Goal: Information Seeking & Learning: Learn about a topic

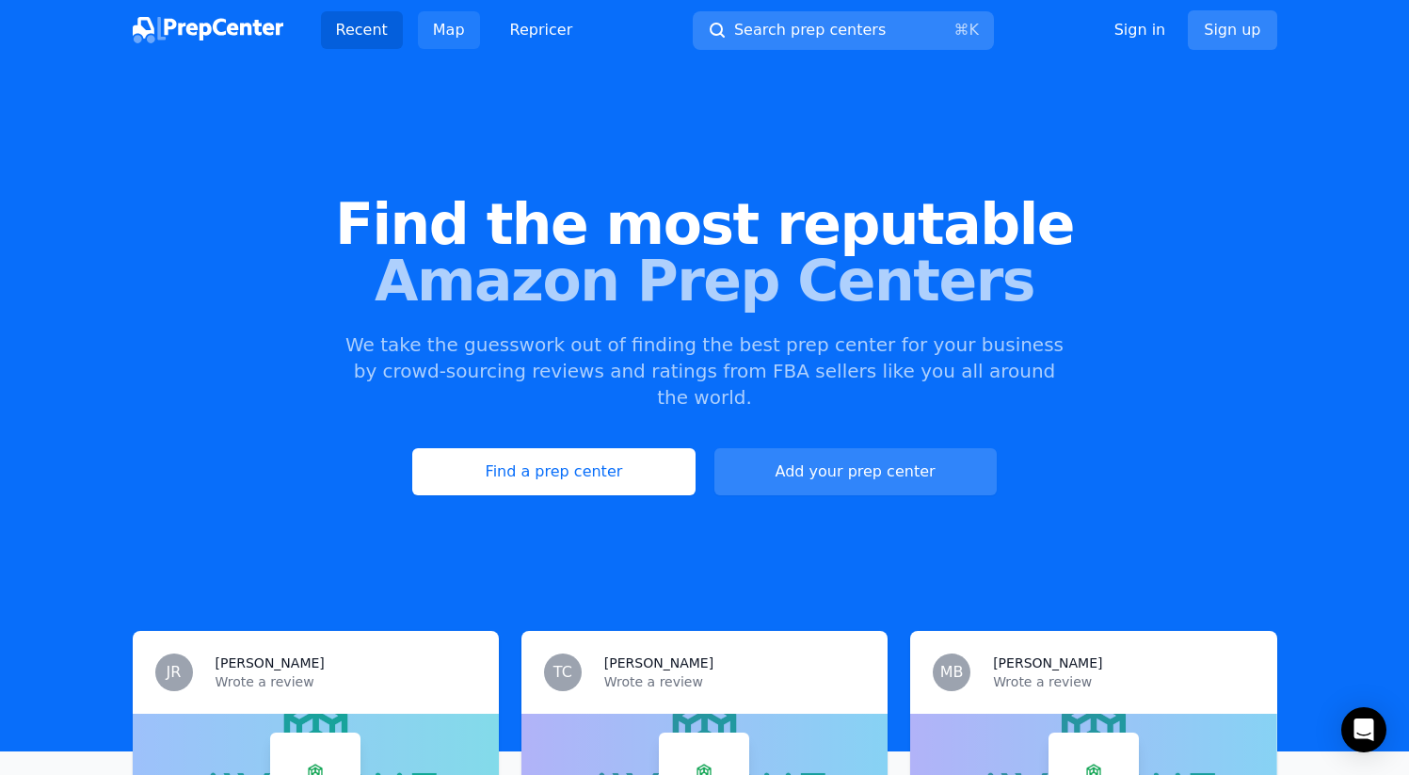
click at [454, 41] on link "Map" at bounding box center [449, 30] width 62 height 38
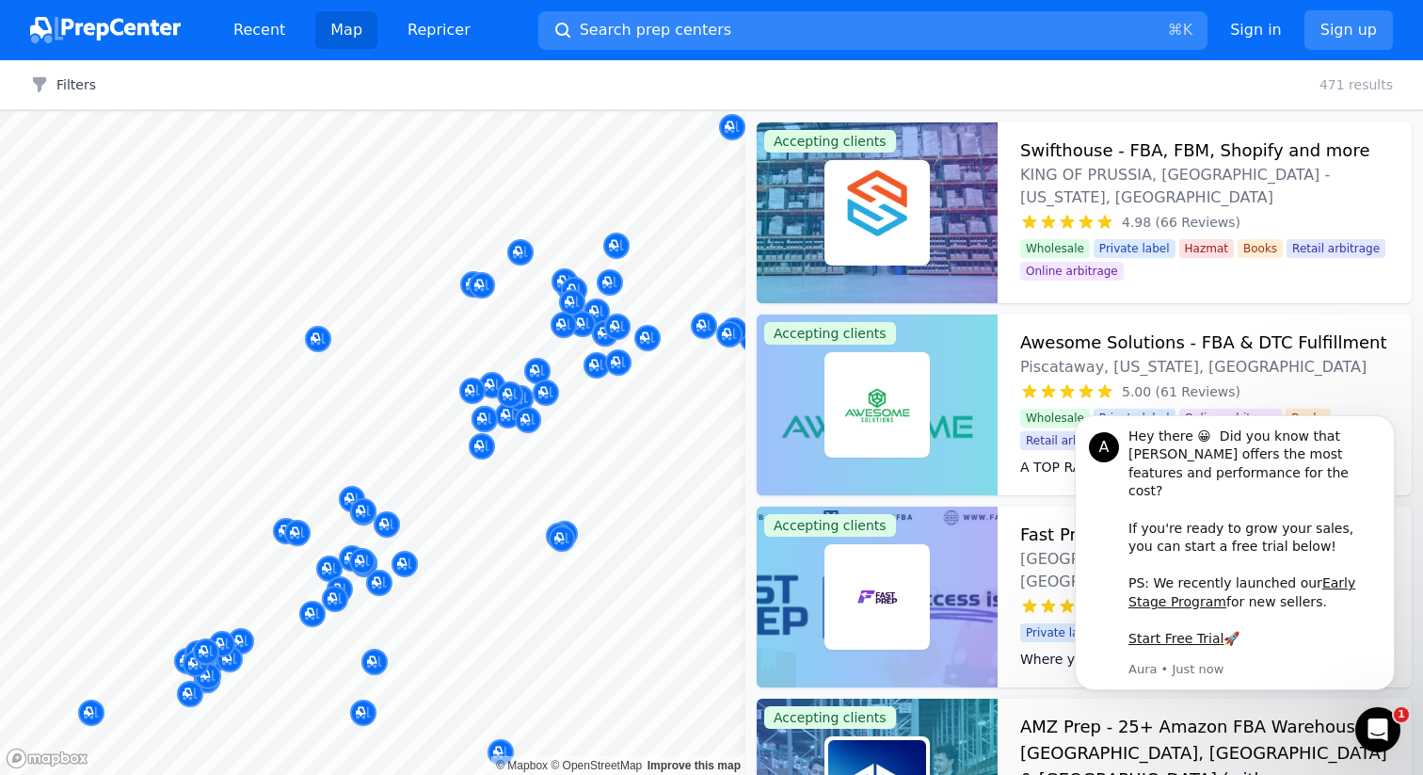
click at [504, 394] on div at bounding box center [631, 392] width 361 height 15
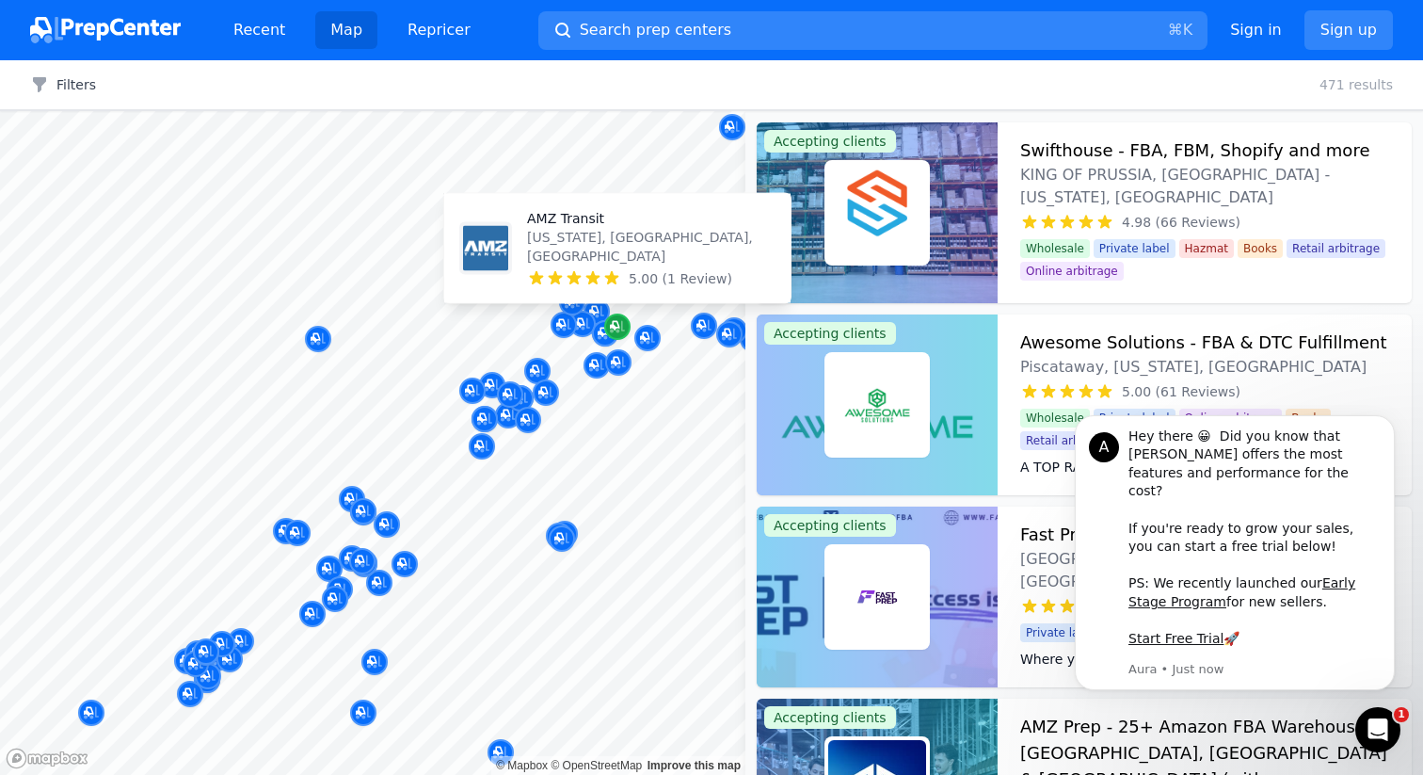
click at [615, 332] on icon "Map marker" at bounding box center [617, 326] width 15 height 19
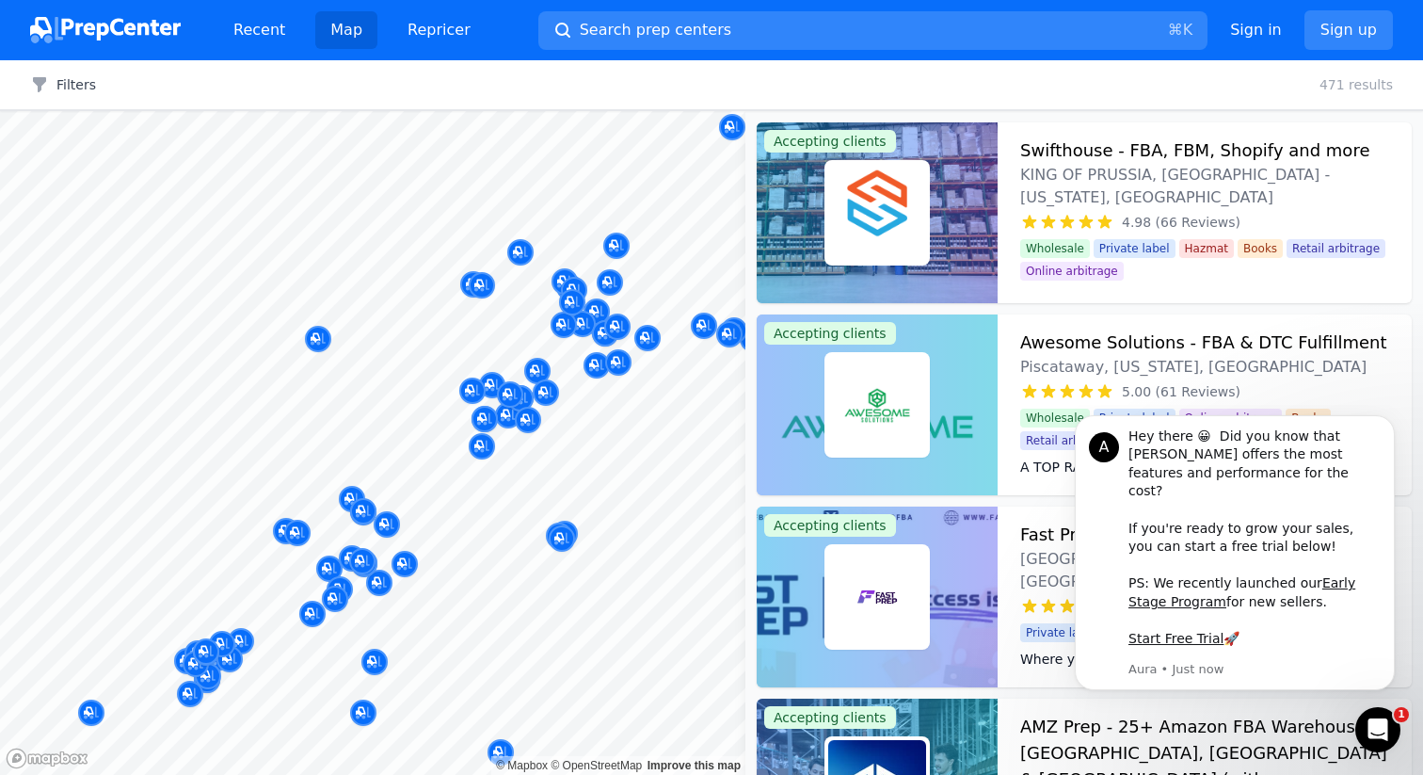
click at [584, 325] on div at bounding box center [549, 322] width 361 height 15
click at [1389, 425] on icon "Dismiss notification" at bounding box center [1389, 420] width 10 height 10
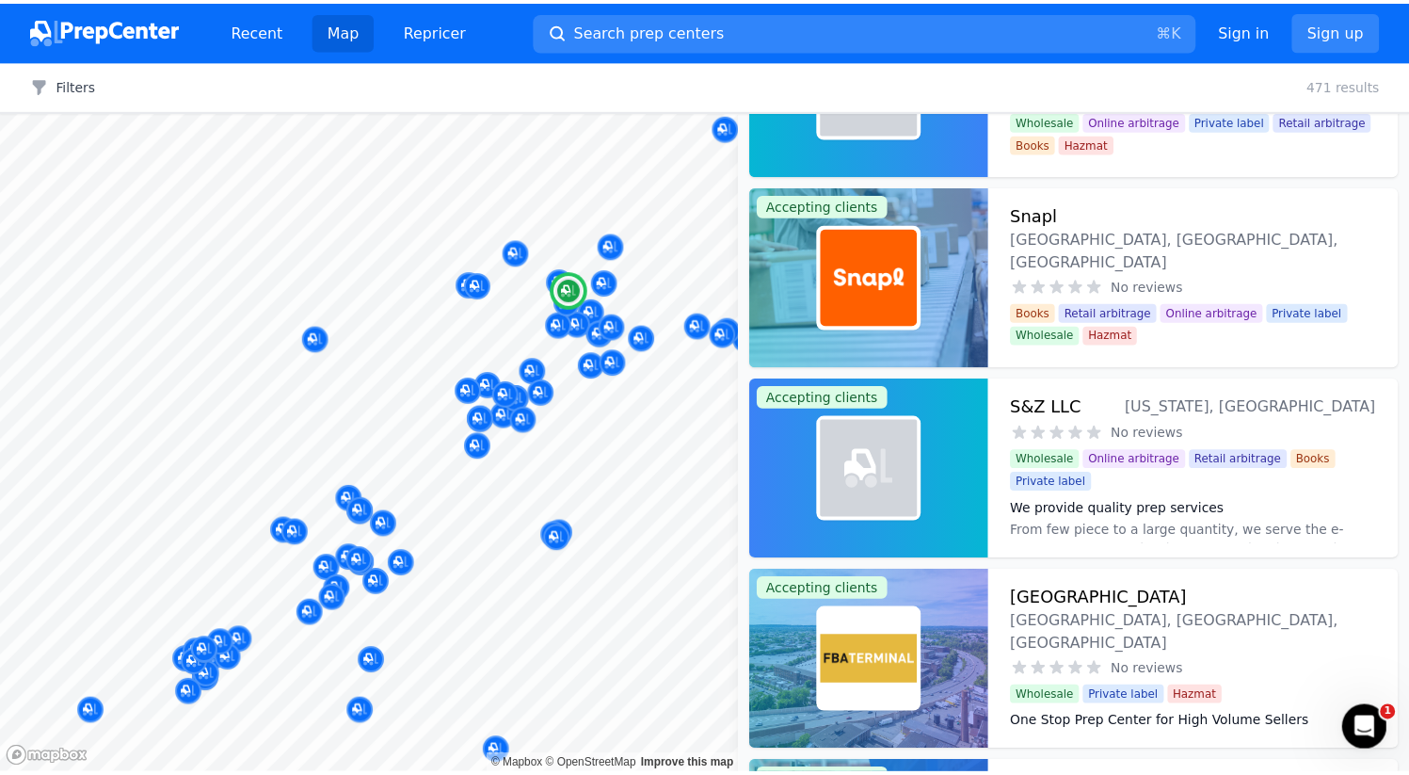
scroll to position [9637, 0]
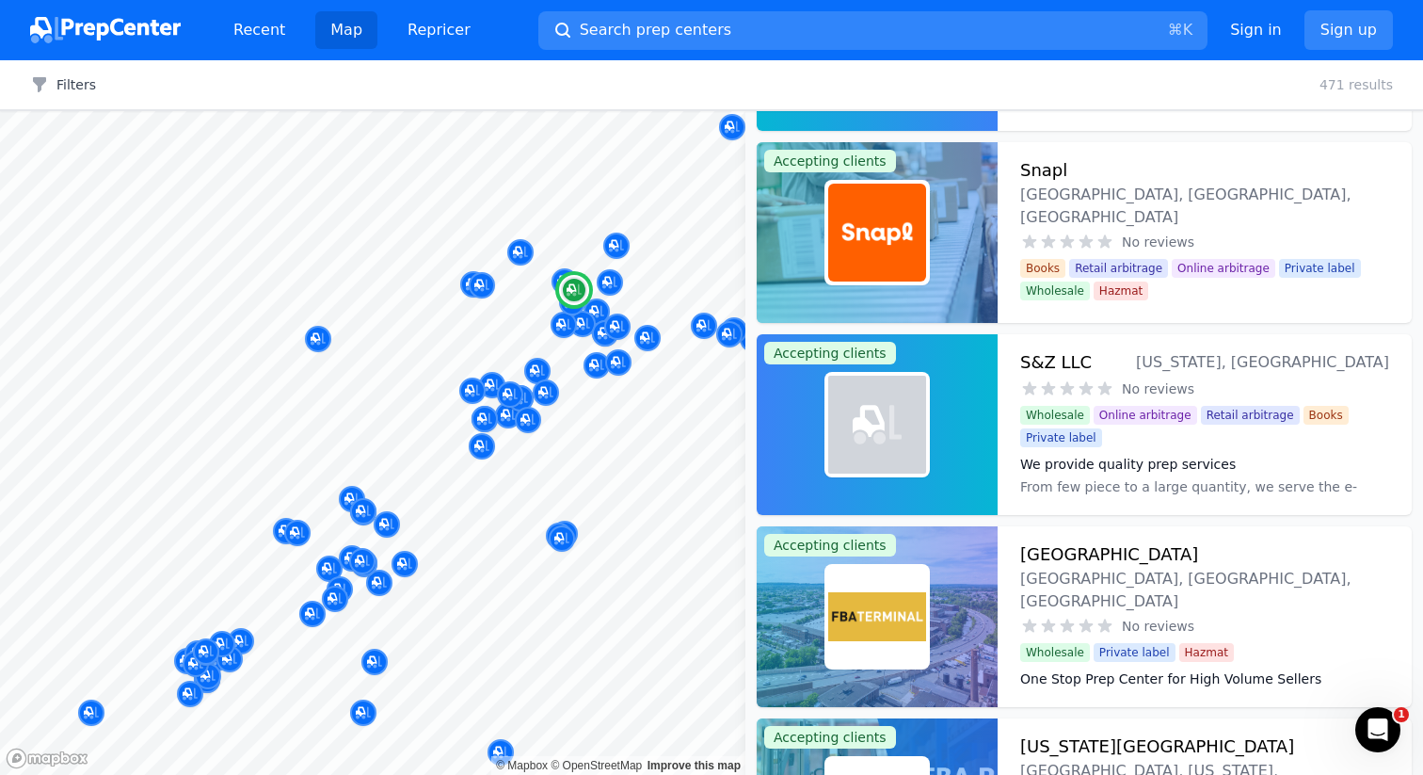
click at [1014, 664] on div "[GEOGRAPHIC_DATA], [GEOGRAPHIC_DATA], [GEOGRAPHIC_DATA] No reviews One Stop Pre…" at bounding box center [1205, 616] width 414 height 181
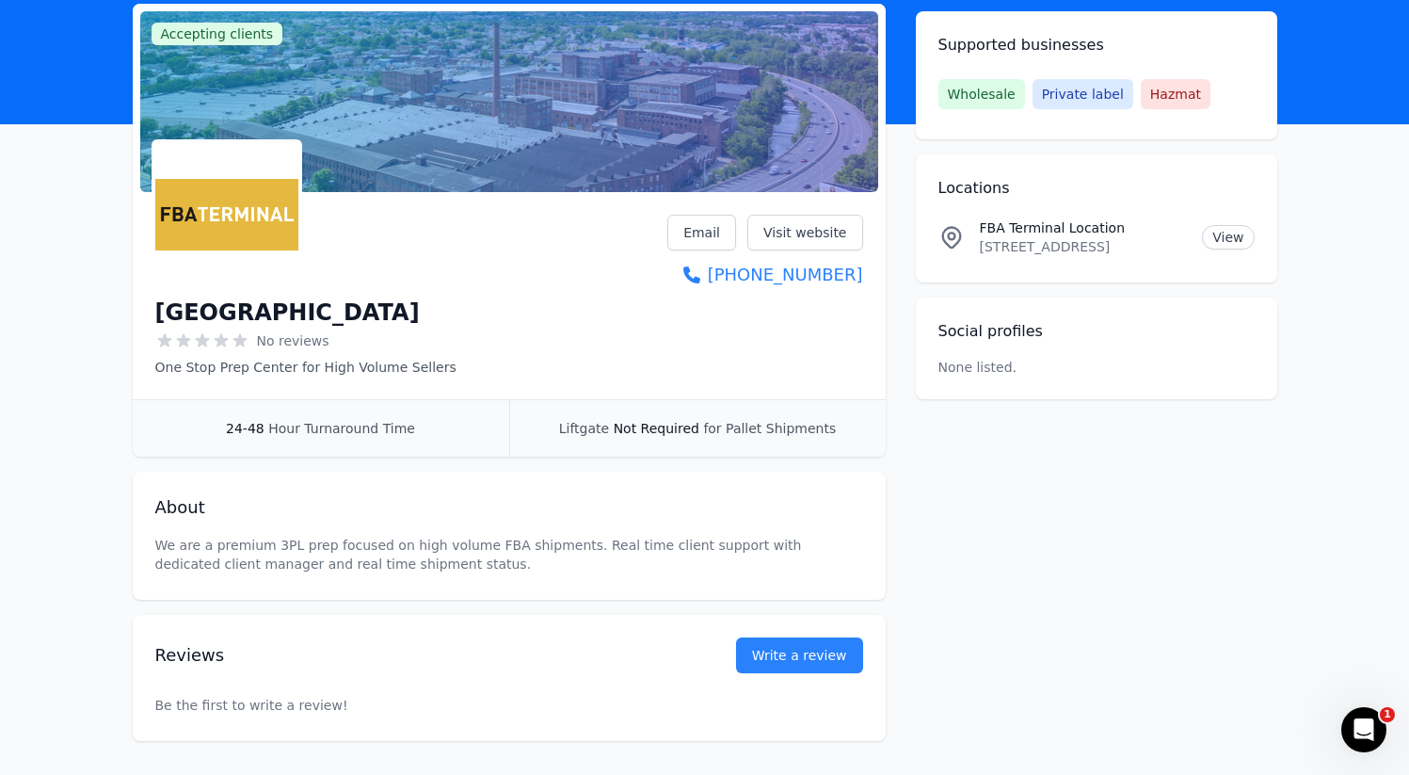
scroll to position [196, 0]
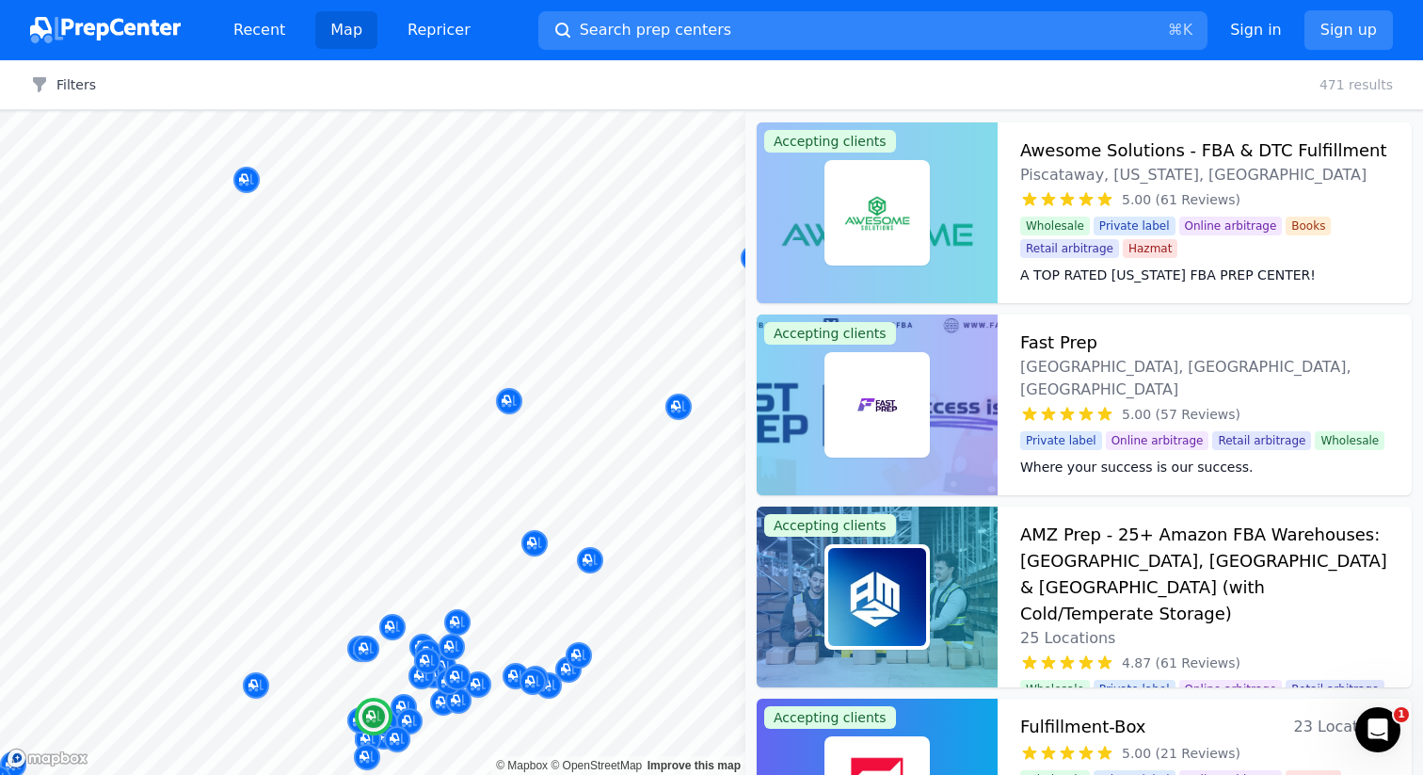
click at [1045, 167] on span "Piscataway, [US_STATE], [GEOGRAPHIC_DATA]" at bounding box center [1193, 175] width 346 height 23
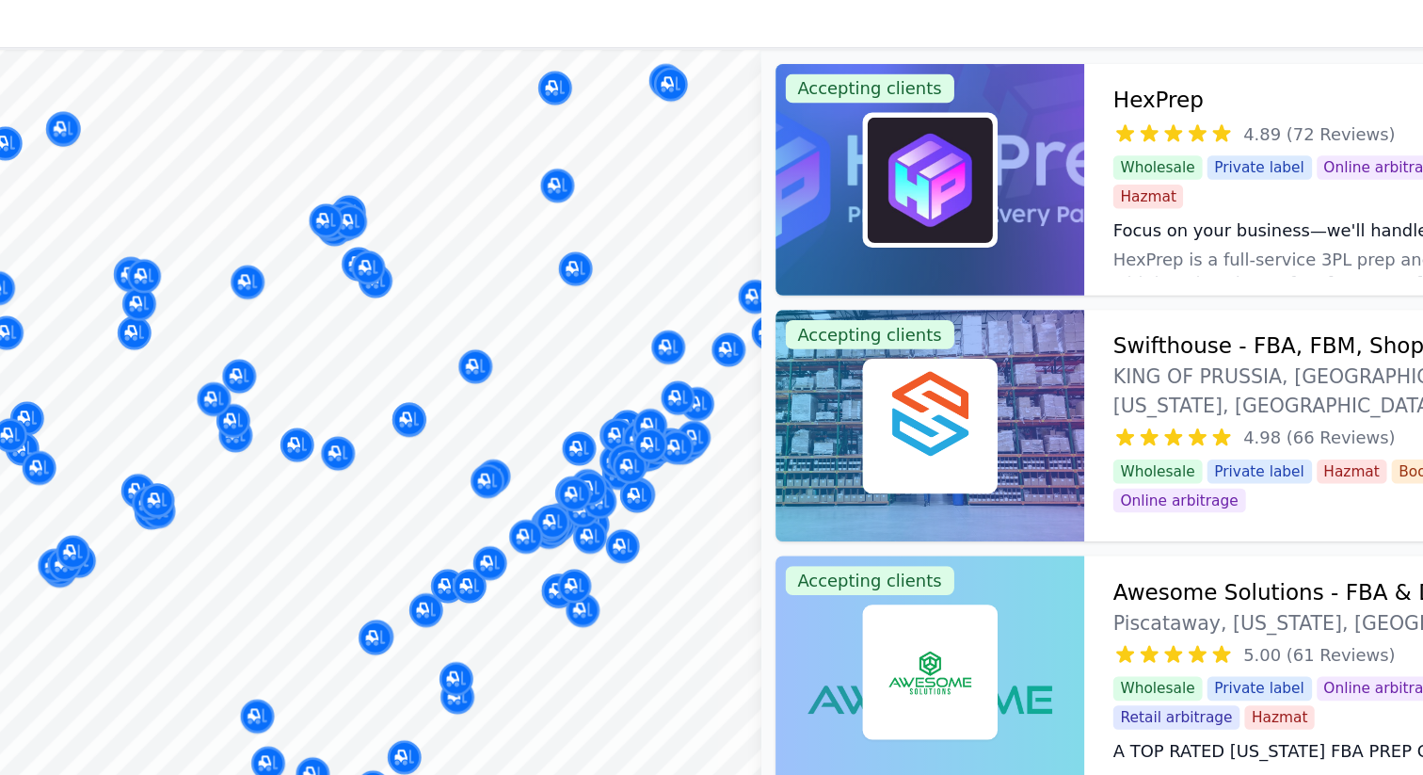
drag, startPoint x: 805, startPoint y: 345, endPoint x: 573, endPoint y: 373, distance: 233.1
click at [573, 373] on body "Recent Map Repricer Search prep centers ⌘ K Open main menu Sign in Sign up Filt…" at bounding box center [711, 387] width 1423 height 775
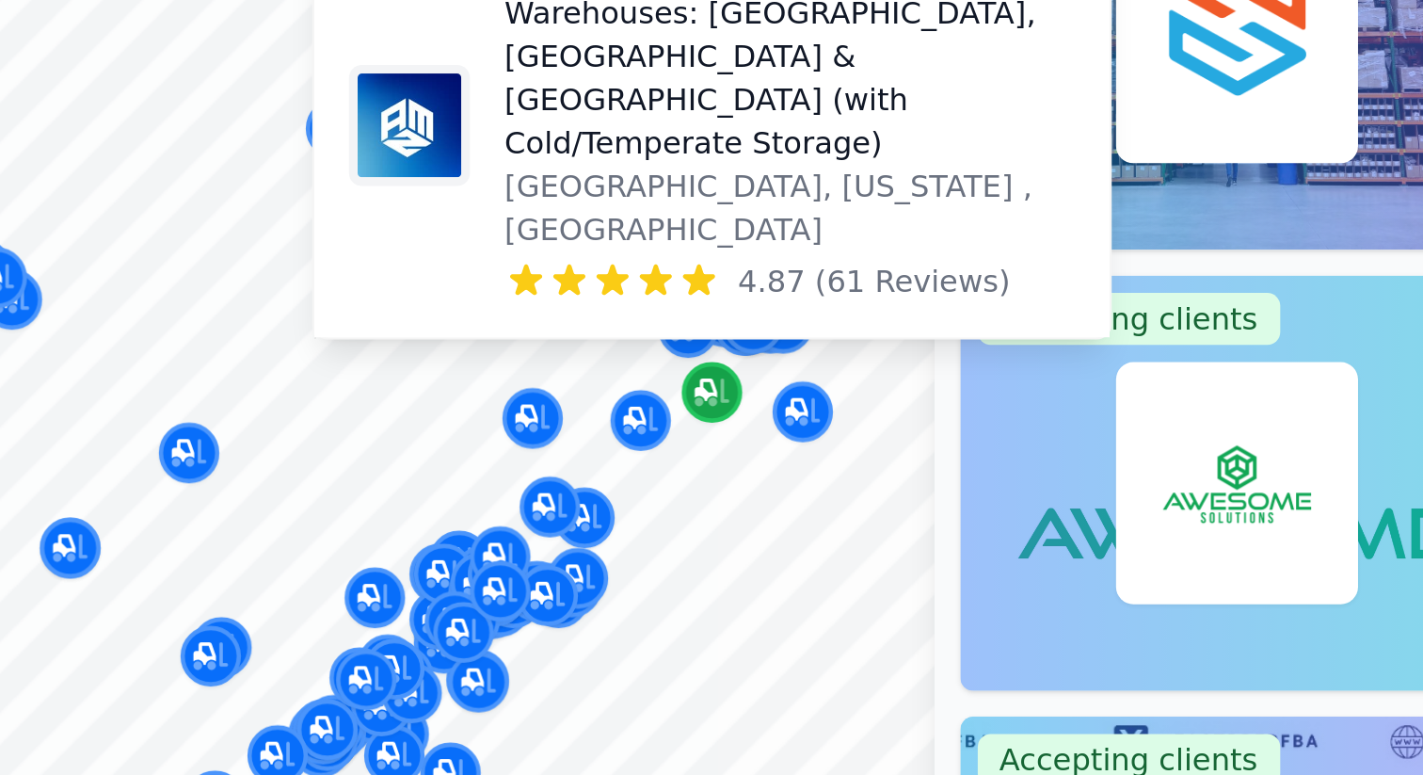
click at [649, 365] on icon "Map marker" at bounding box center [645, 364] width 9 height 9
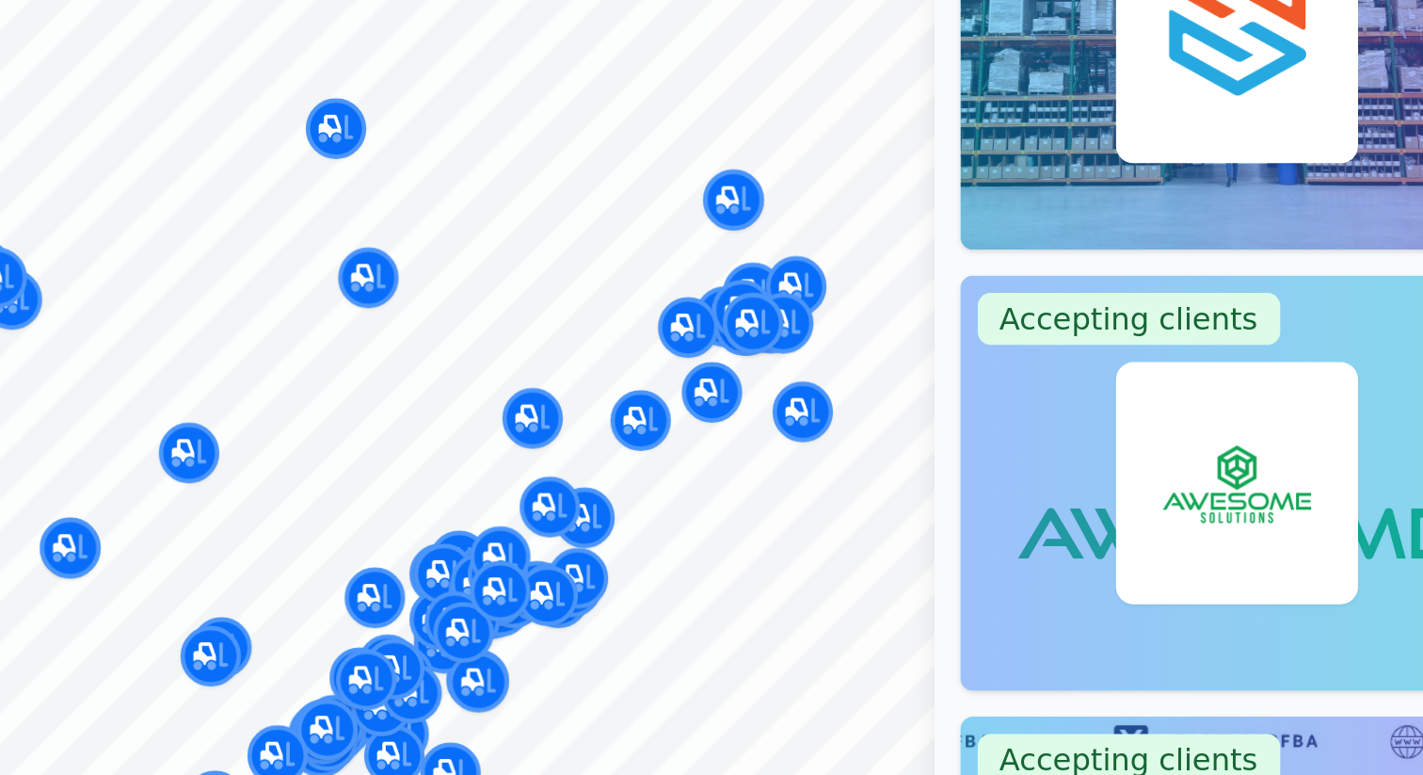
click at [616, 375] on div at bounding box center [693, 375] width 361 height 15
click at [616, 381] on div at bounding box center [693, 375] width 361 height 15
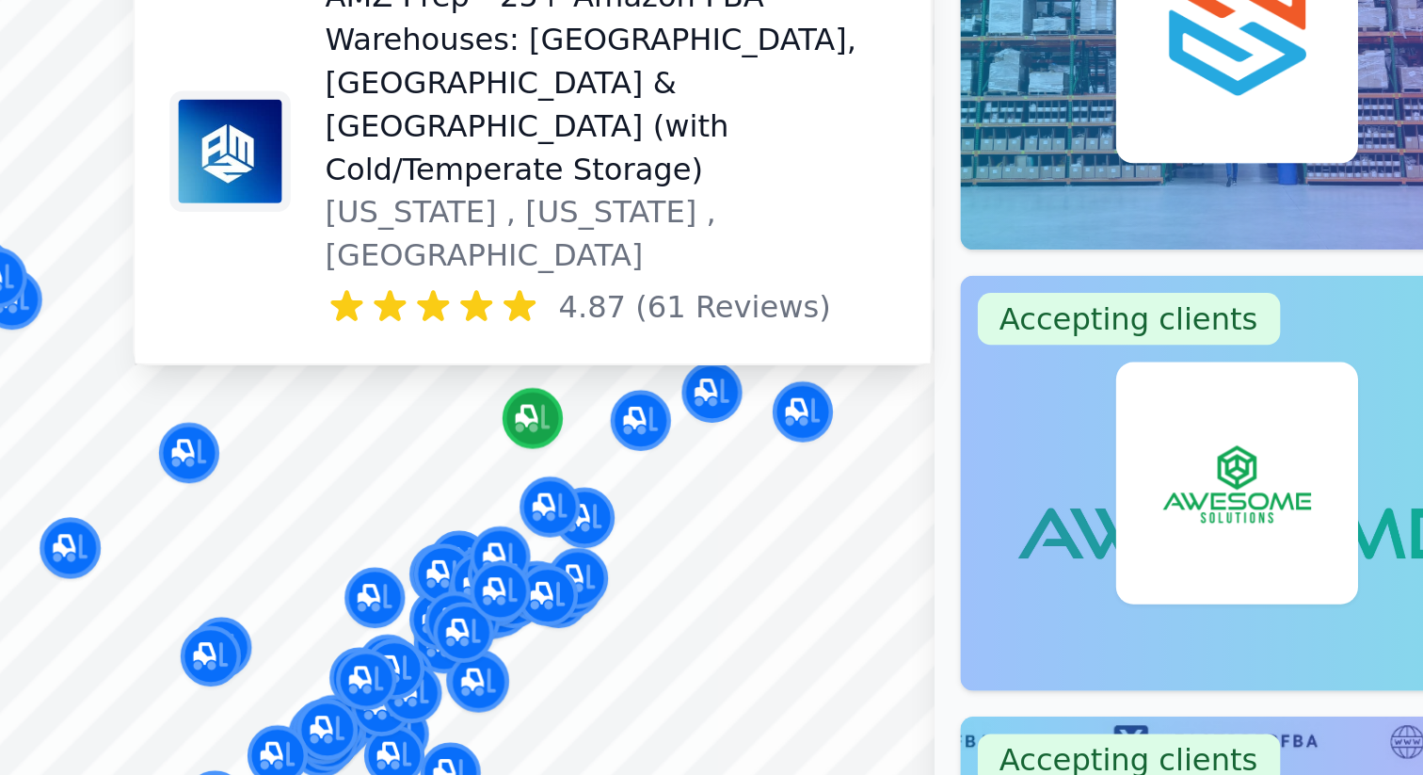
click at [566, 382] on icon "Map marker" at bounding box center [570, 376] width 15 height 19
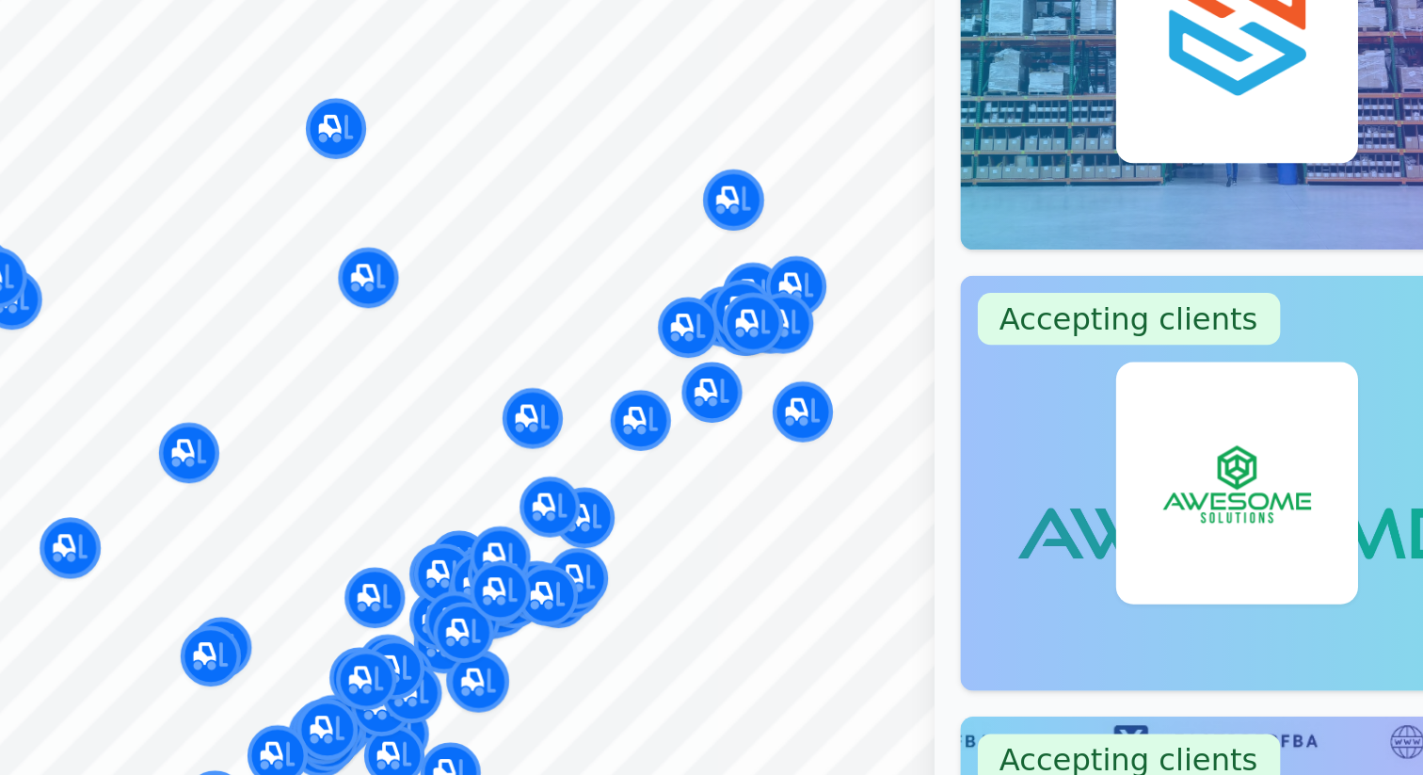
click at [685, 315] on div at bounding box center [666, 315] width 361 height 15
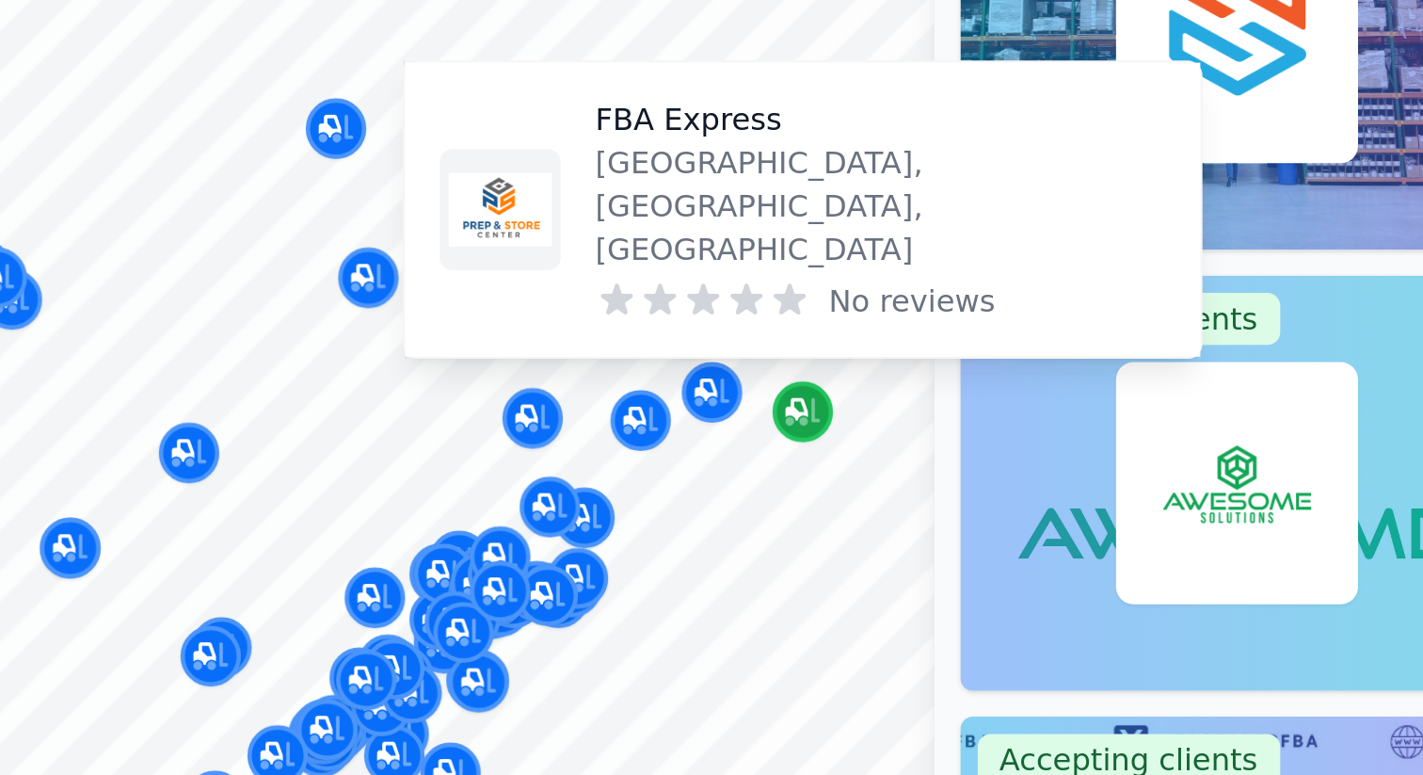
click at [681, 381] on icon "Map marker" at bounding box center [687, 373] width 15 height 19
click at [603, 297] on p "[GEOGRAPHIC_DATA], [GEOGRAPHIC_DATA], [GEOGRAPHIC_DATA]" at bounding box center [722, 284] width 248 height 56
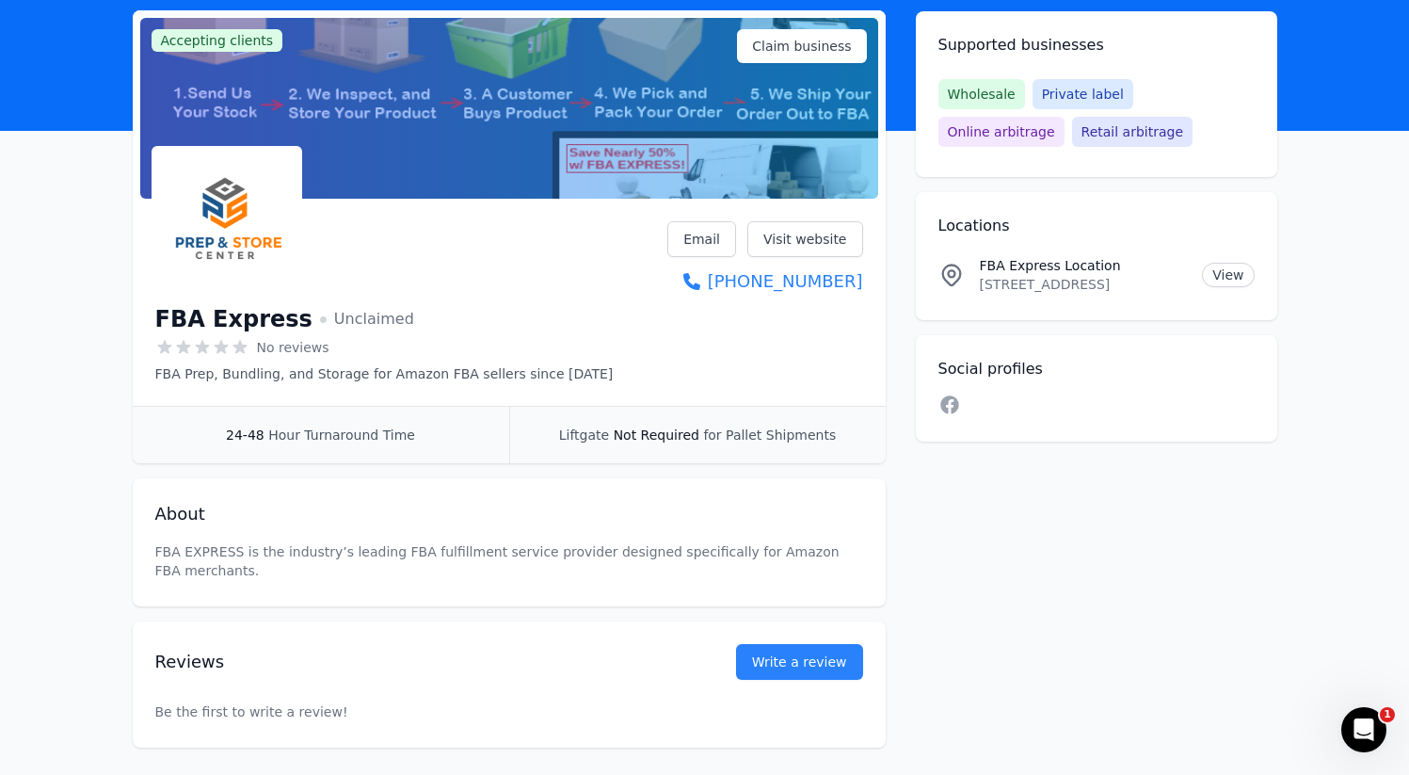
scroll to position [2, 0]
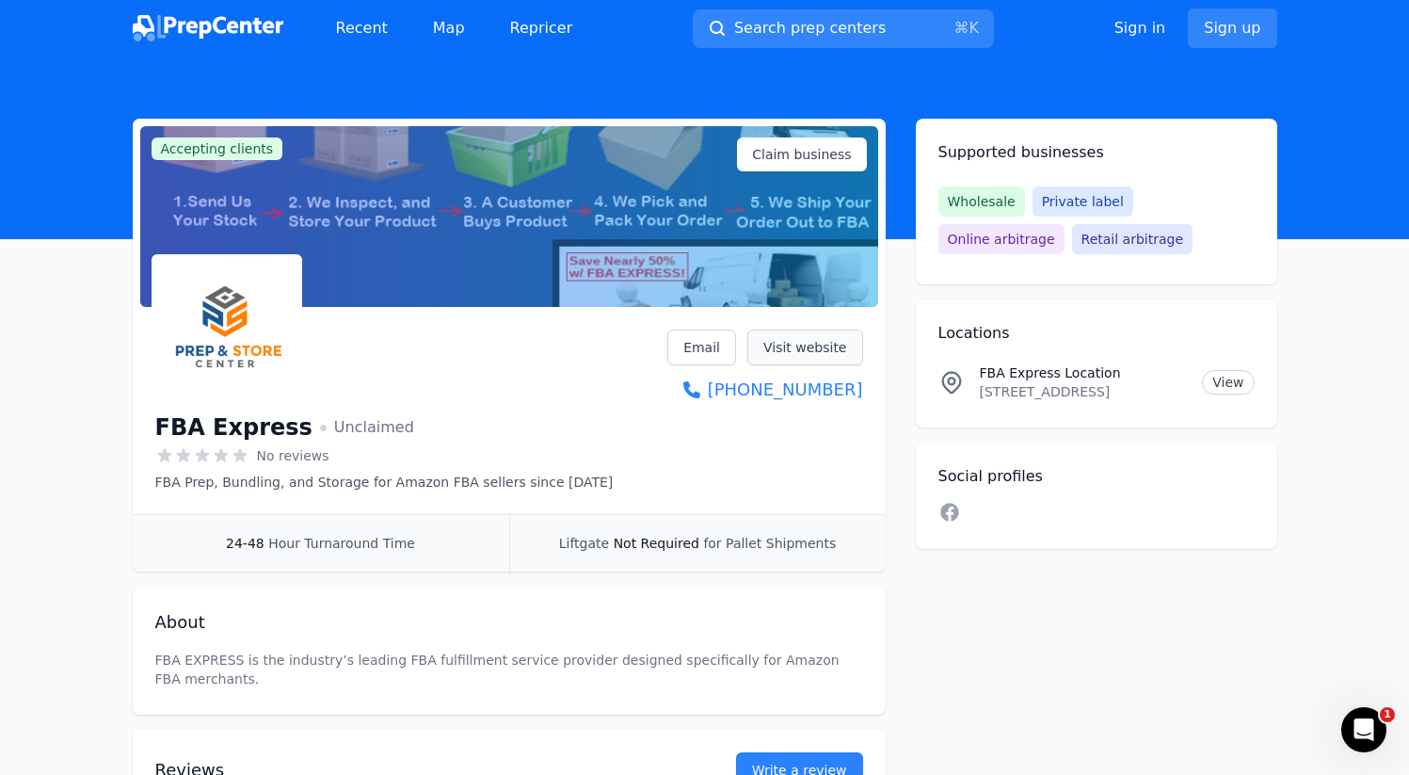
click at [839, 330] on link "Visit website" at bounding box center [805, 347] width 116 height 36
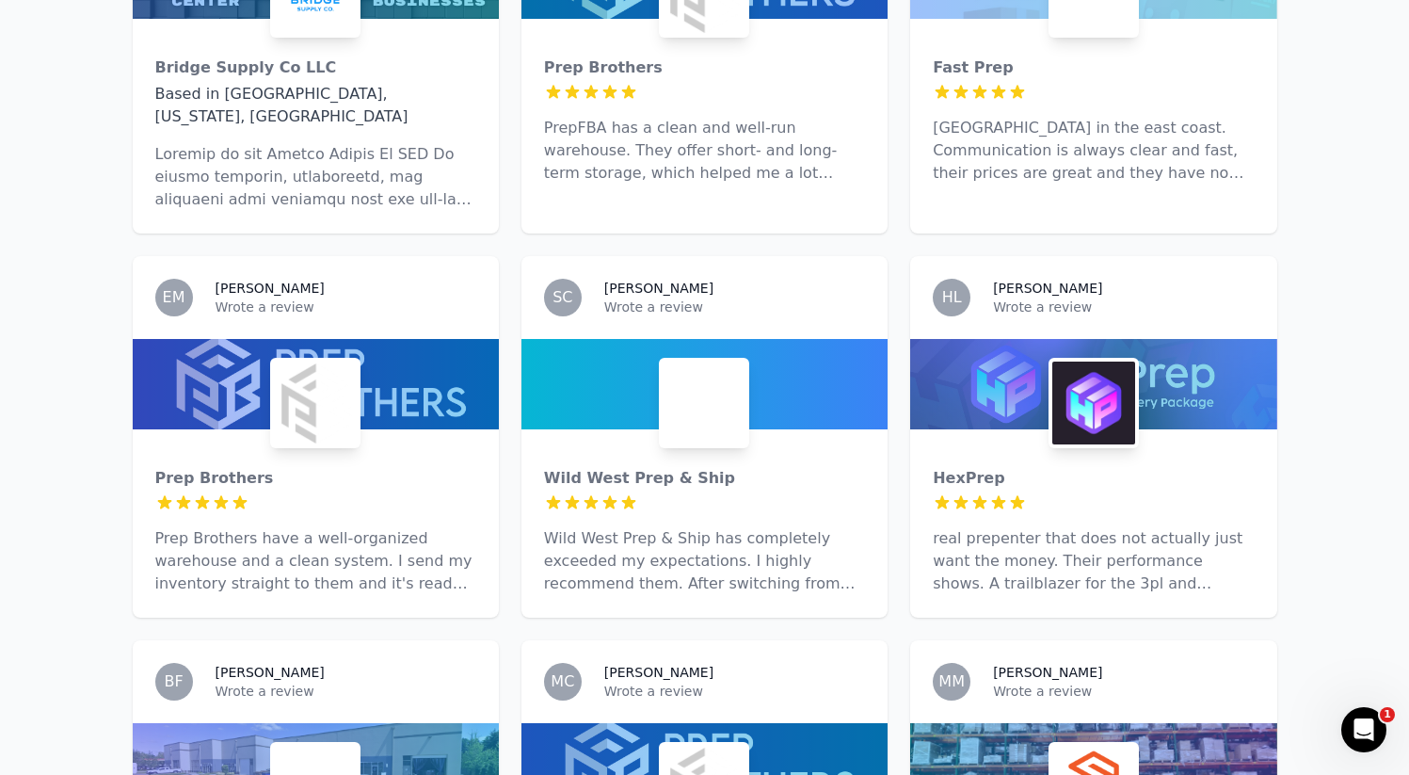
scroll to position [4172, 0]
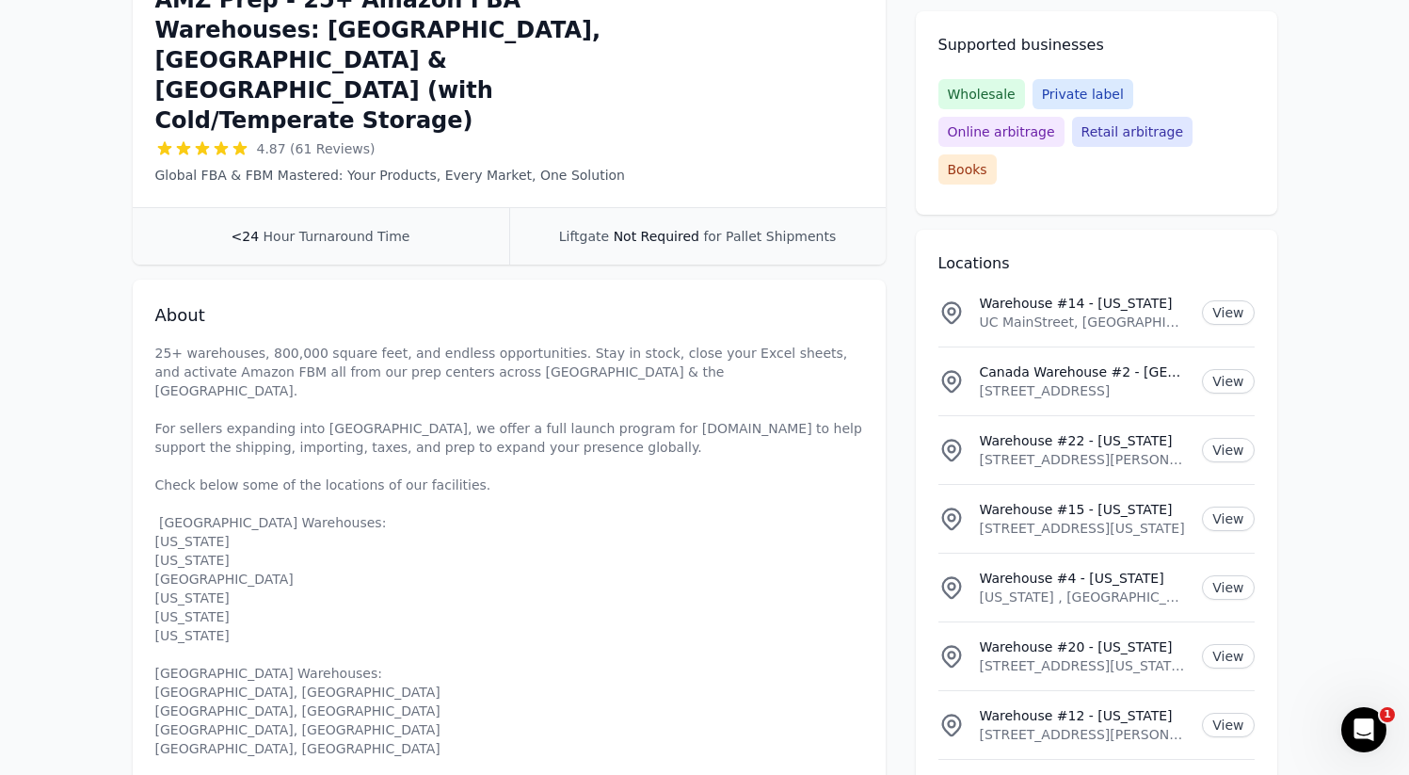
scroll to position [408, 0]
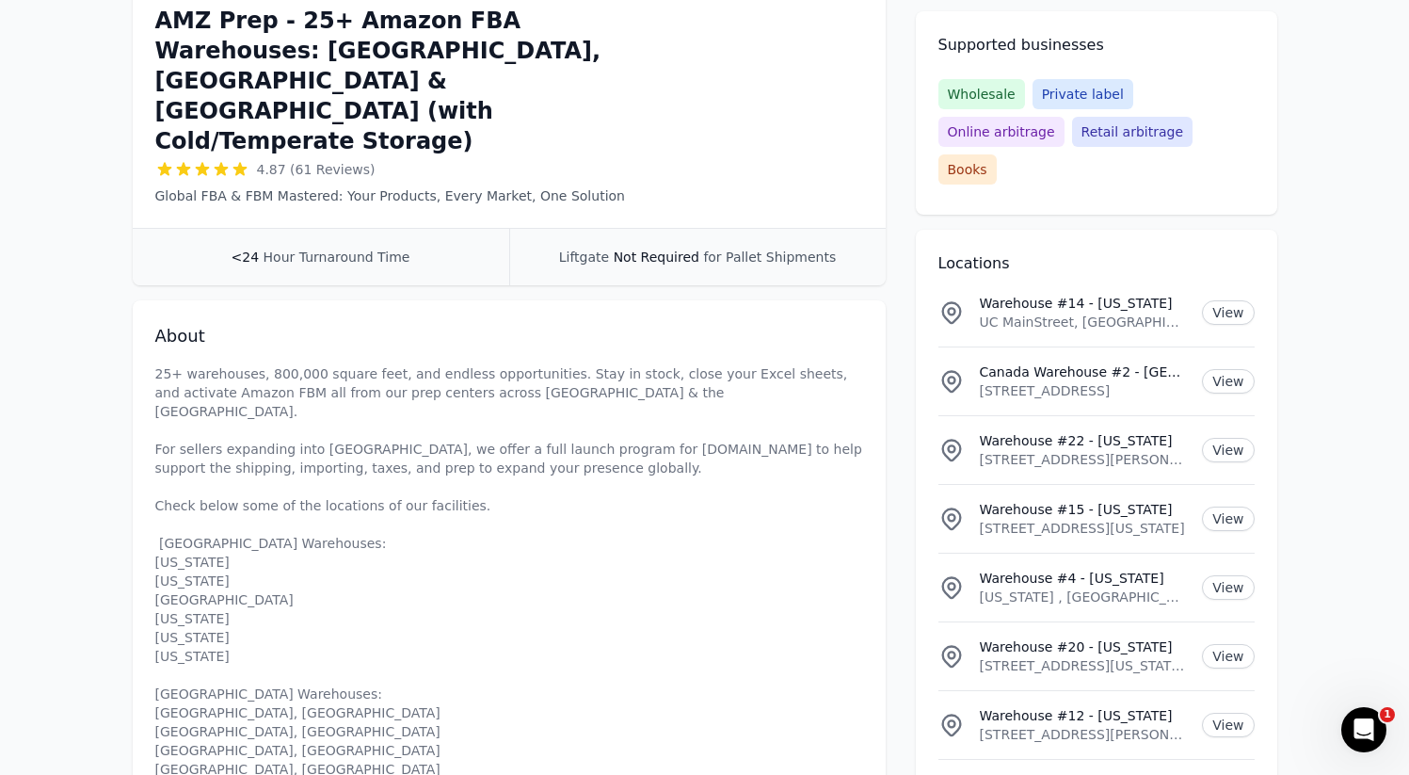
click at [315, 160] on span "4.87 (61 Reviews)" at bounding box center [316, 169] width 119 height 19
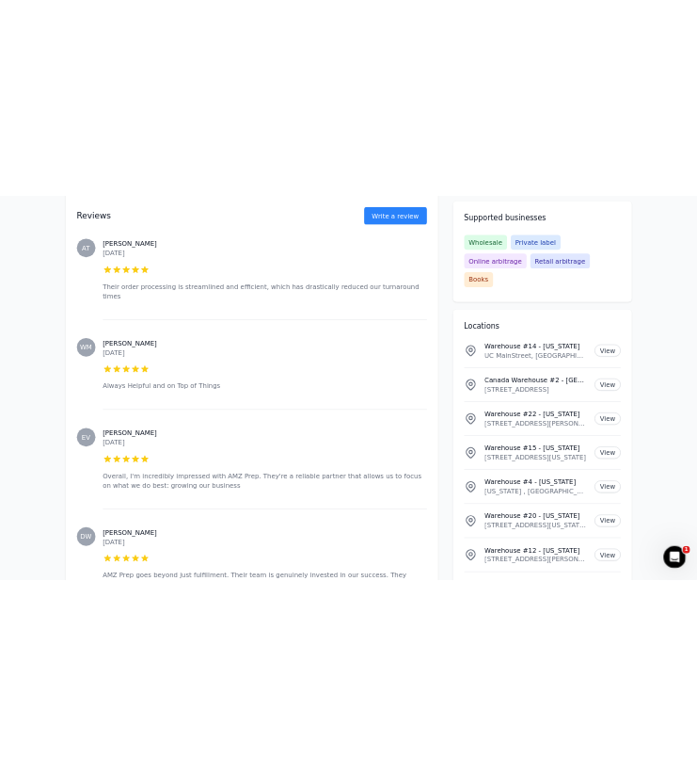
scroll to position [8379, 0]
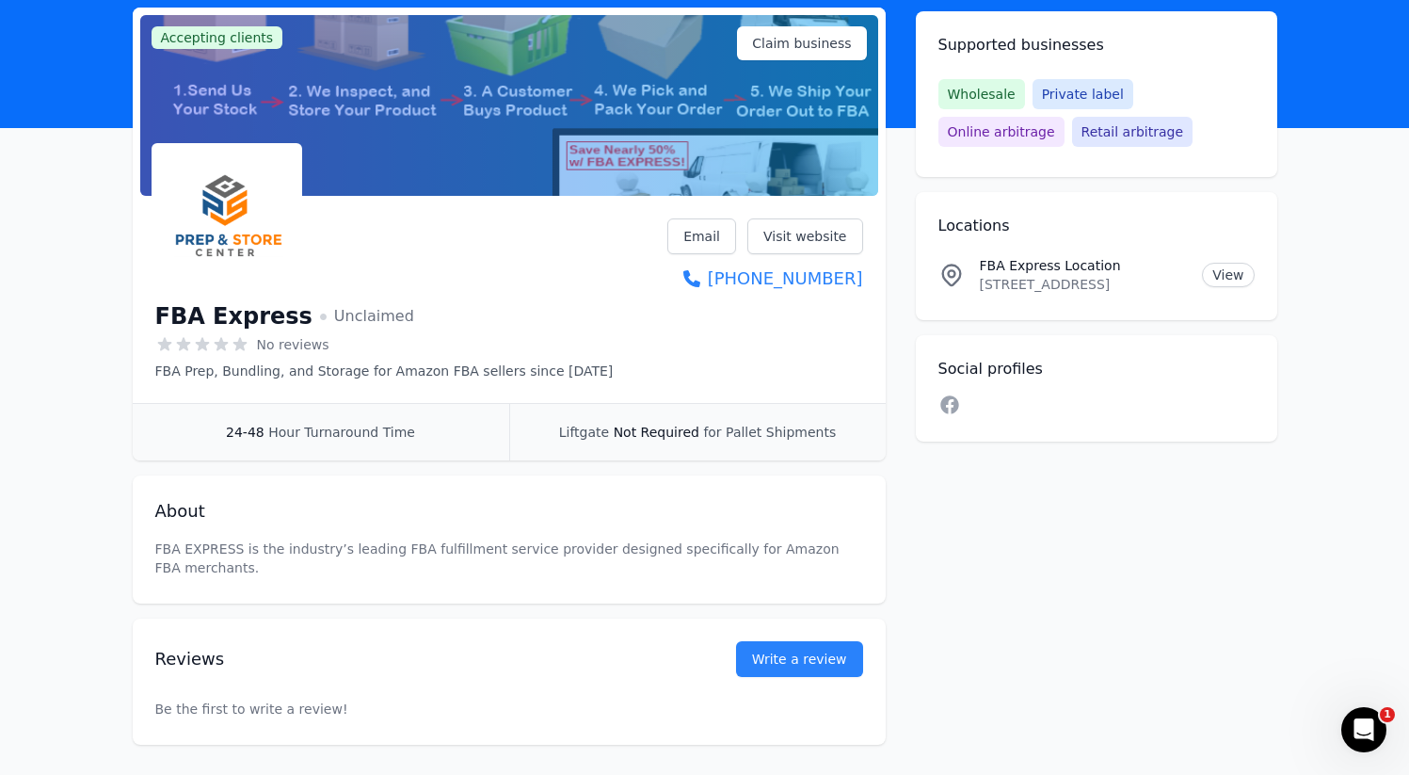
scroll to position [186, 0]
